Goal: Information Seeking & Learning: Compare options

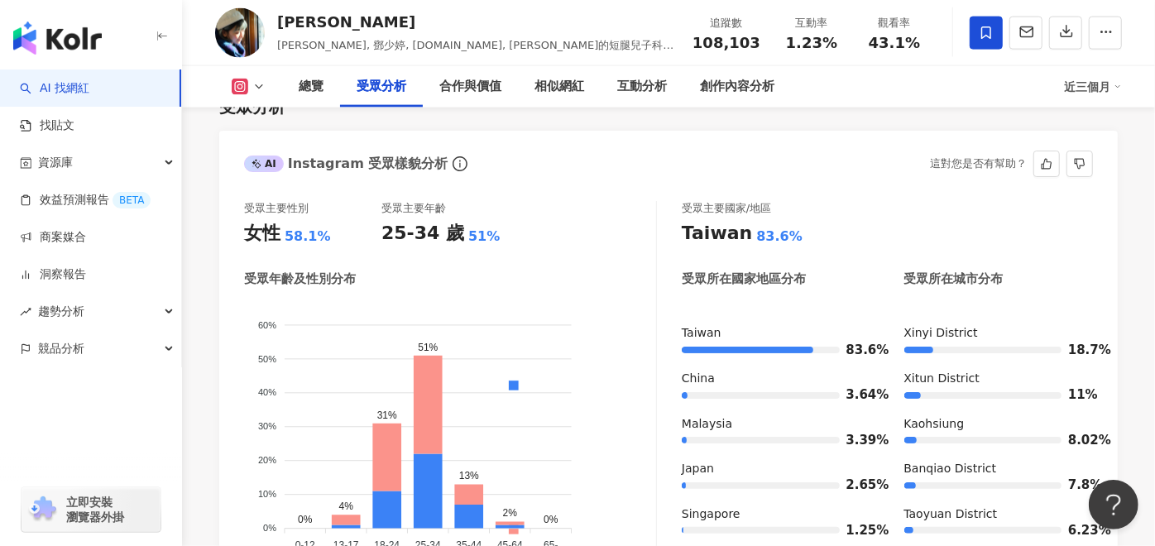
scroll to position [1926, 0]
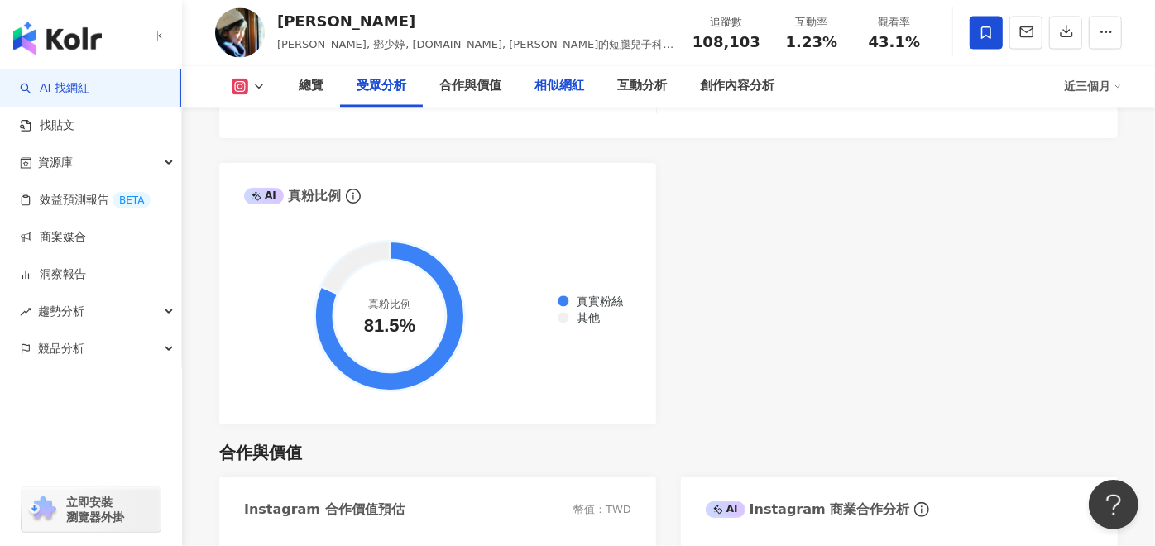
click at [544, 86] on div "相似網紅" at bounding box center [559, 87] width 50 height 20
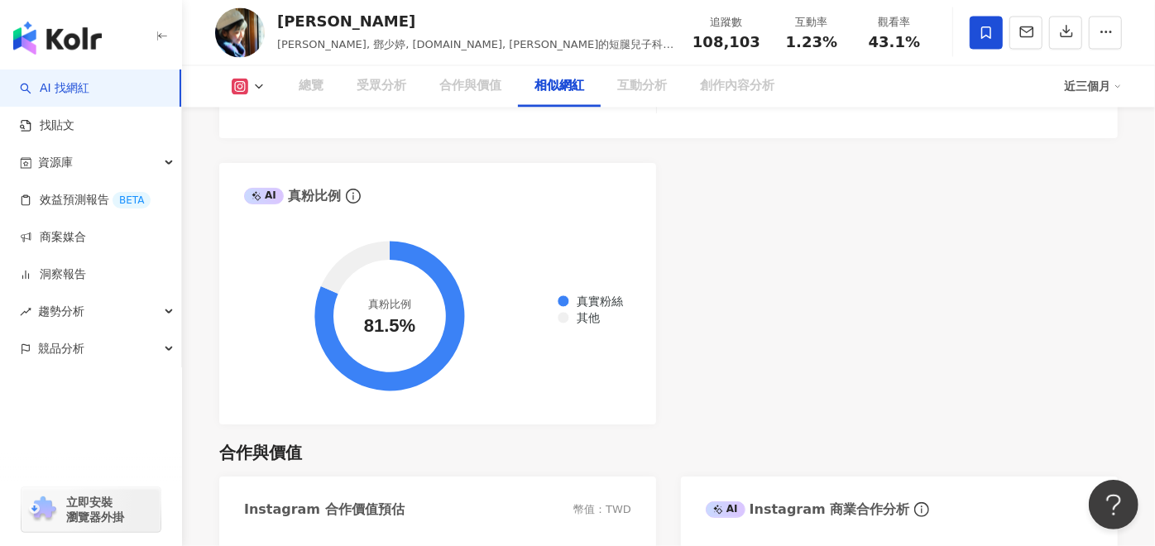
scroll to position [2685, 0]
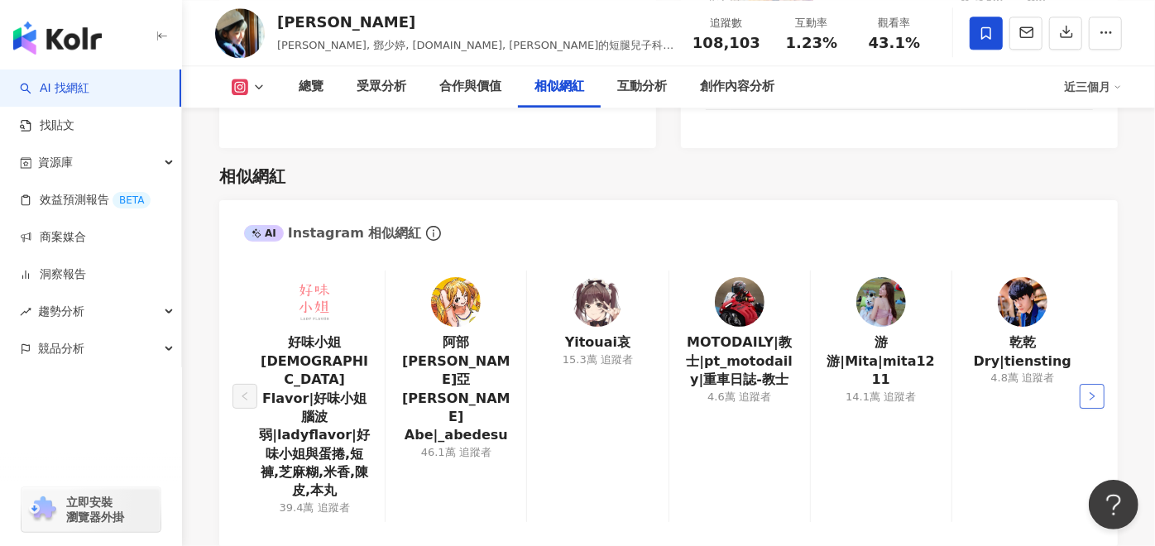
click at [1086, 384] on button "button" at bounding box center [1091, 396] width 25 height 25
